Goal: Information Seeking & Learning: Find specific page/section

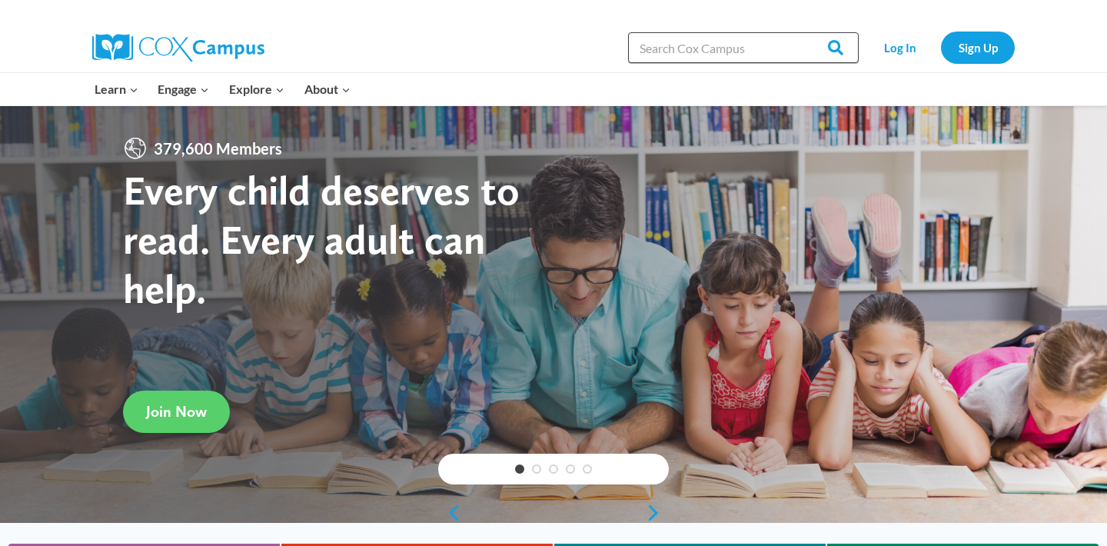
click at [794, 59] on input "Search in [URL][DOMAIN_NAME]" at bounding box center [743, 47] width 231 height 31
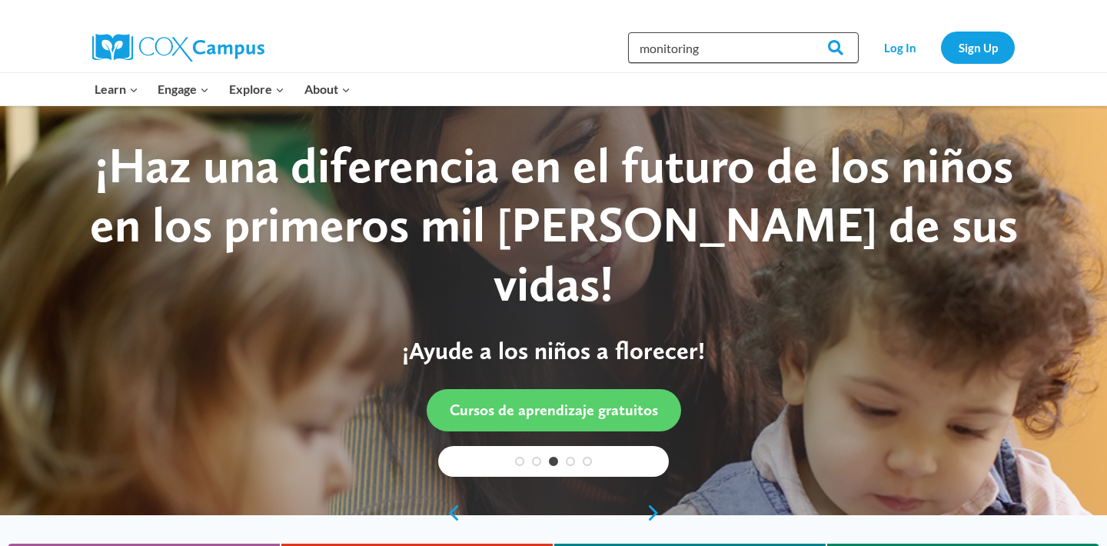
type input "monitoring"
click at [830, 48] on input "Search" at bounding box center [829, 47] width 60 height 31
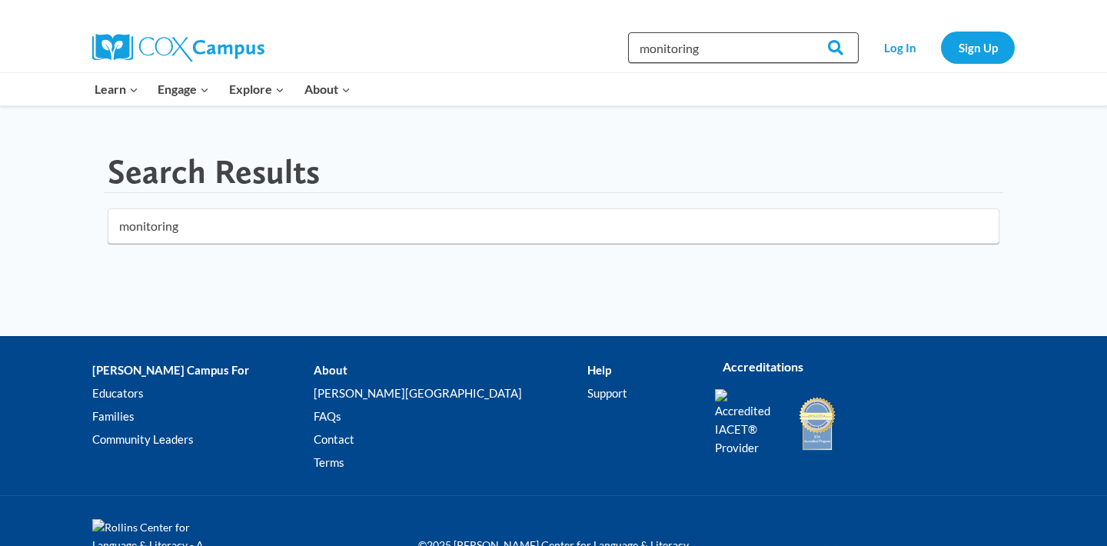
click at [757, 56] on input "monitoring" at bounding box center [743, 47] width 231 height 31
type input "monitoring"
click at [191, 47] on img at bounding box center [178, 48] width 172 height 28
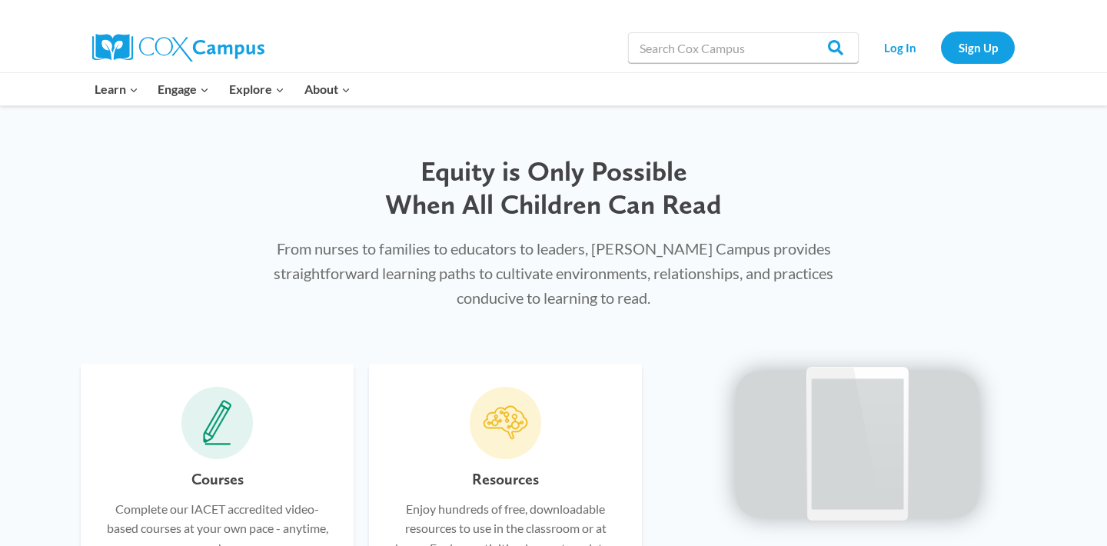
scroll to position [739, 0]
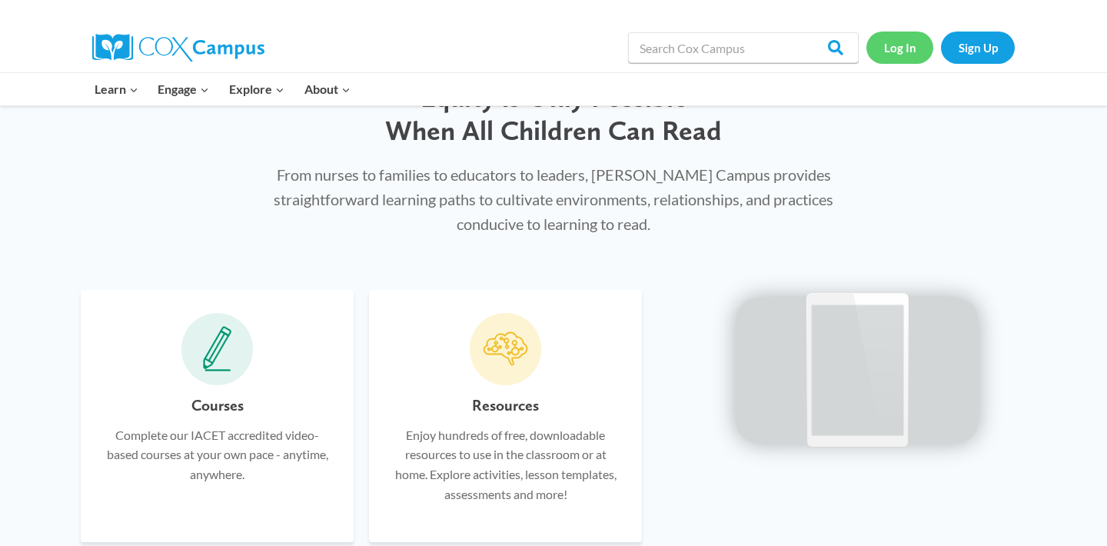
click at [896, 51] on link "Log In" at bounding box center [899, 48] width 67 height 32
